Goal: Navigation & Orientation: Go to known website

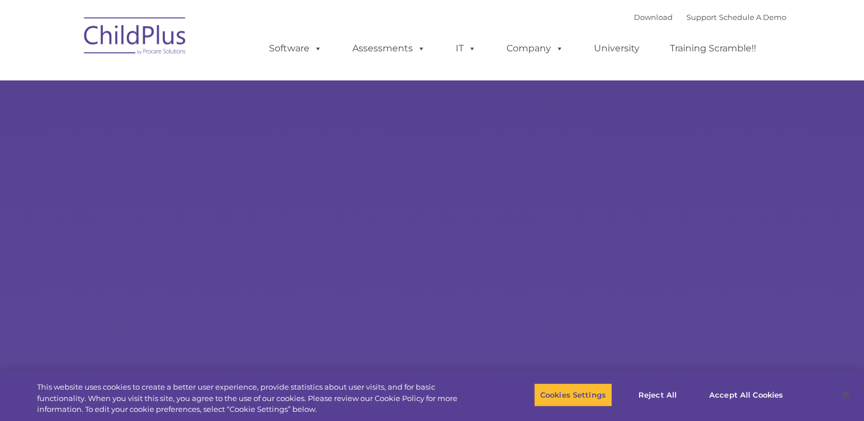
select select "MEDIUM"
click at [176, 39] on img at bounding box center [135, 37] width 114 height 57
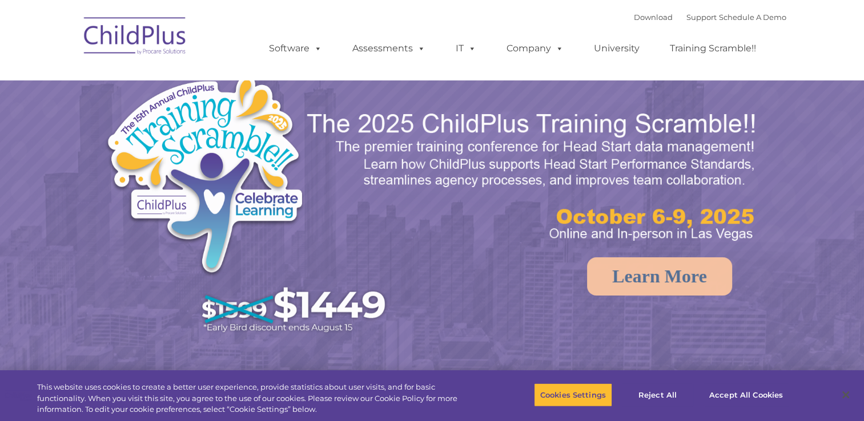
select select "MEDIUM"
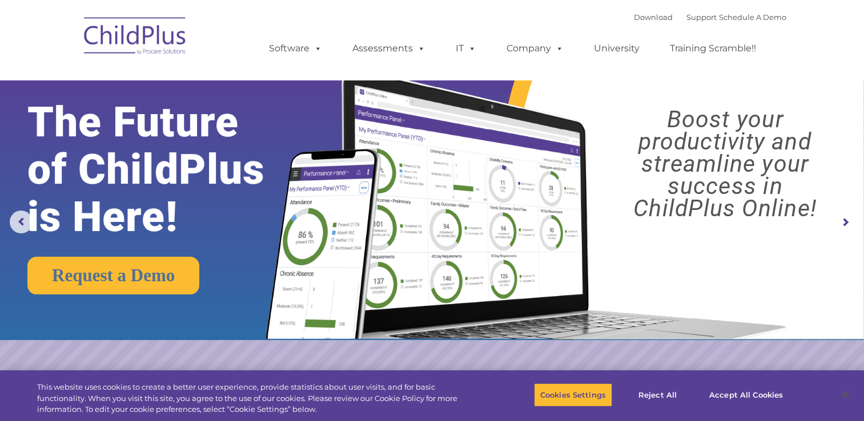
click at [167, 45] on img at bounding box center [135, 37] width 114 height 57
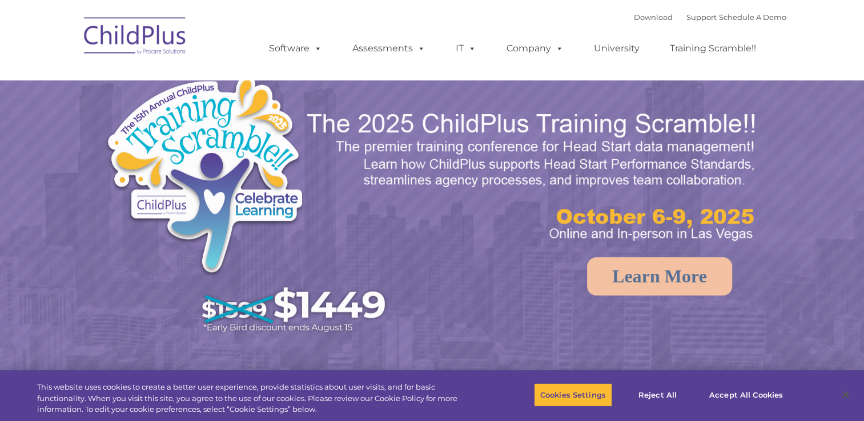
select select "MEDIUM"
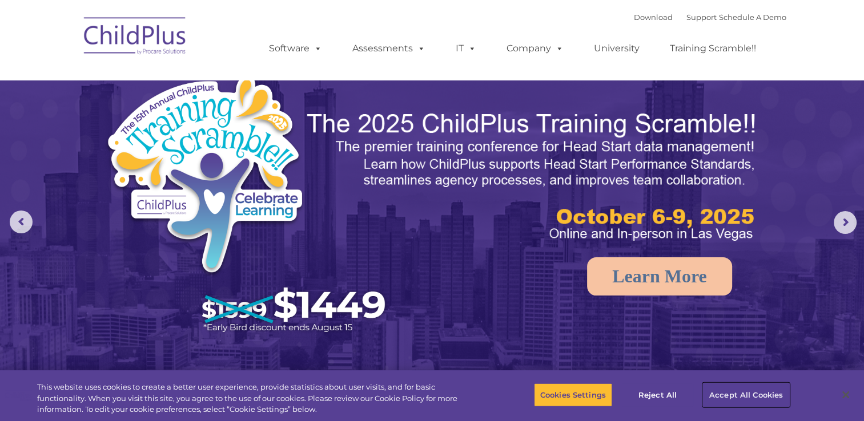
click at [750, 395] on button "Accept All Cookies" at bounding box center [746, 395] width 86 height 24
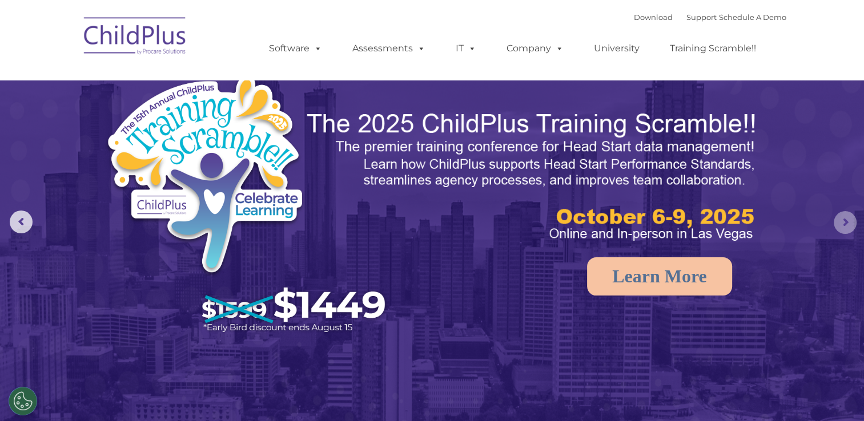
click at [842, 228] on rs-arrow at bounding box center [845, 222] width 23 height 23
